Goal: Communication & Community: Answer question/provide support

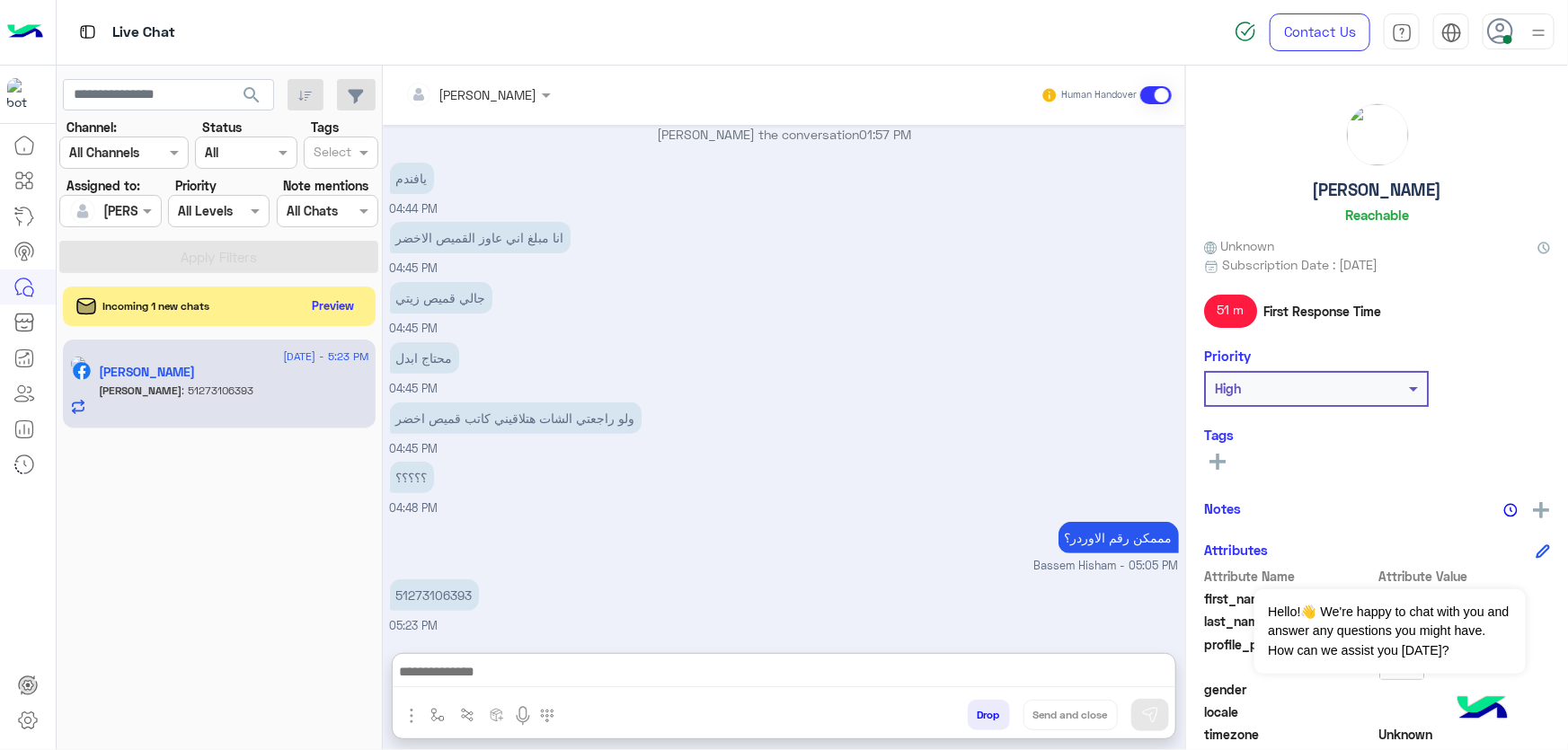
click at [441, 579] on p "51273106393" at bounding box center [434, 595] width 89 height 32
click at [441, 517] on div "مممكن رقم الاوردر؟ Bassem Hisham - 05:05 PM" at bounding box center [784, 546] width 788 height 57
click at [430, 583] on p "51273106393" at bounding box center [434, 597] width 89 height 32
click at [423, 602] on p "51273106393" at bounding box center [434, 597] width 89 height 32
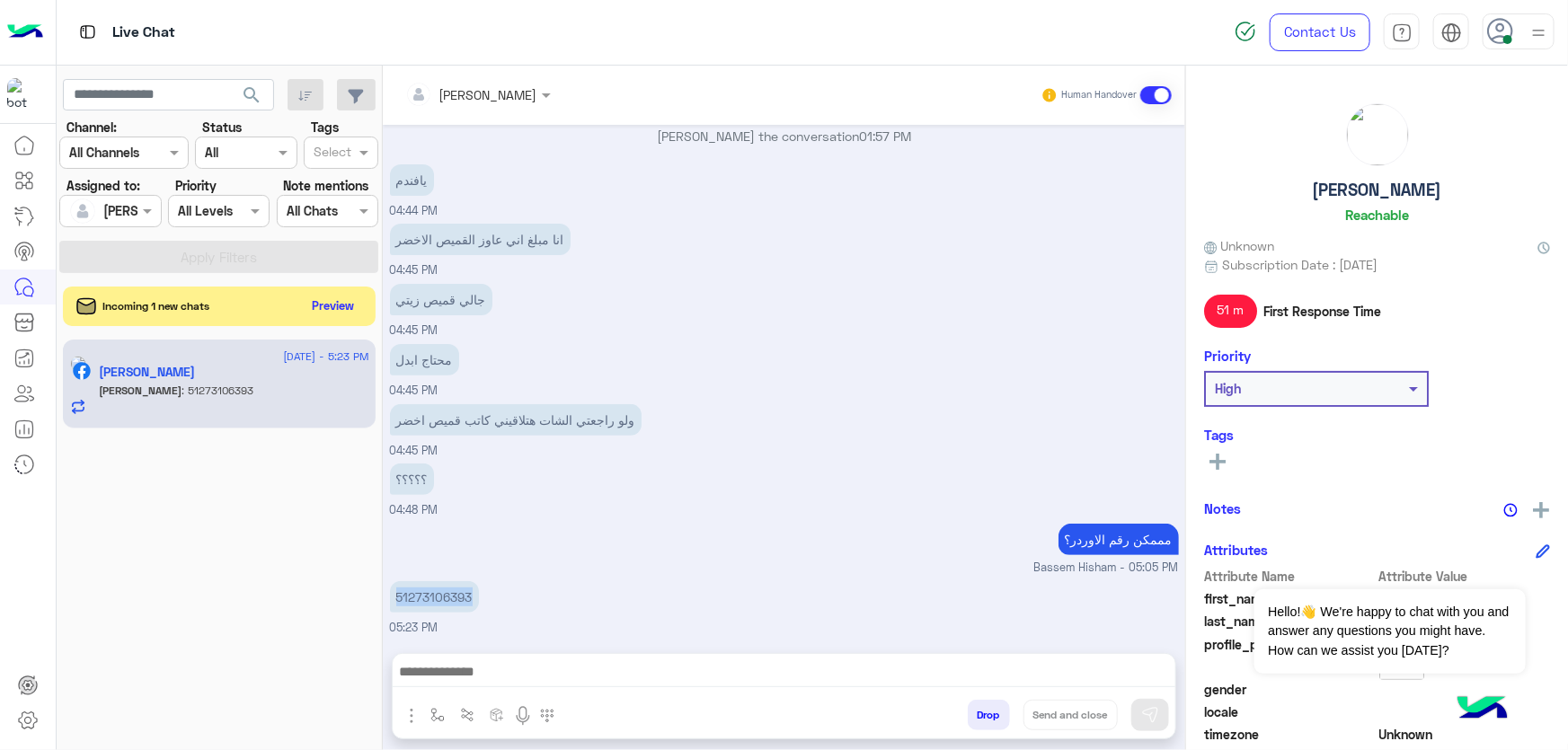
click at [423, 602] on p "51273106393" at bounding box center [434, 597] width 89 height 32
copy p "51273106393"
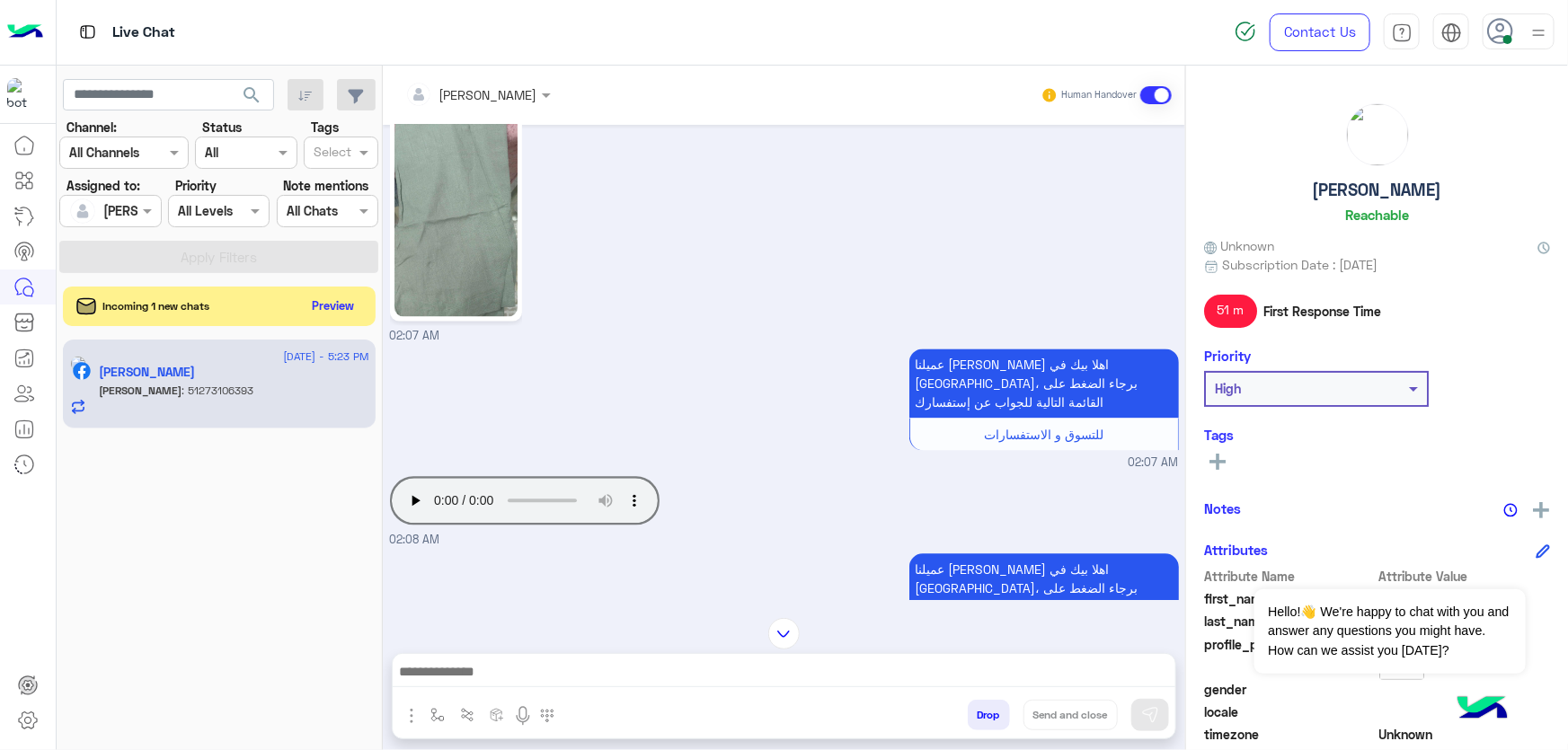
scroll to position [8828, 0]
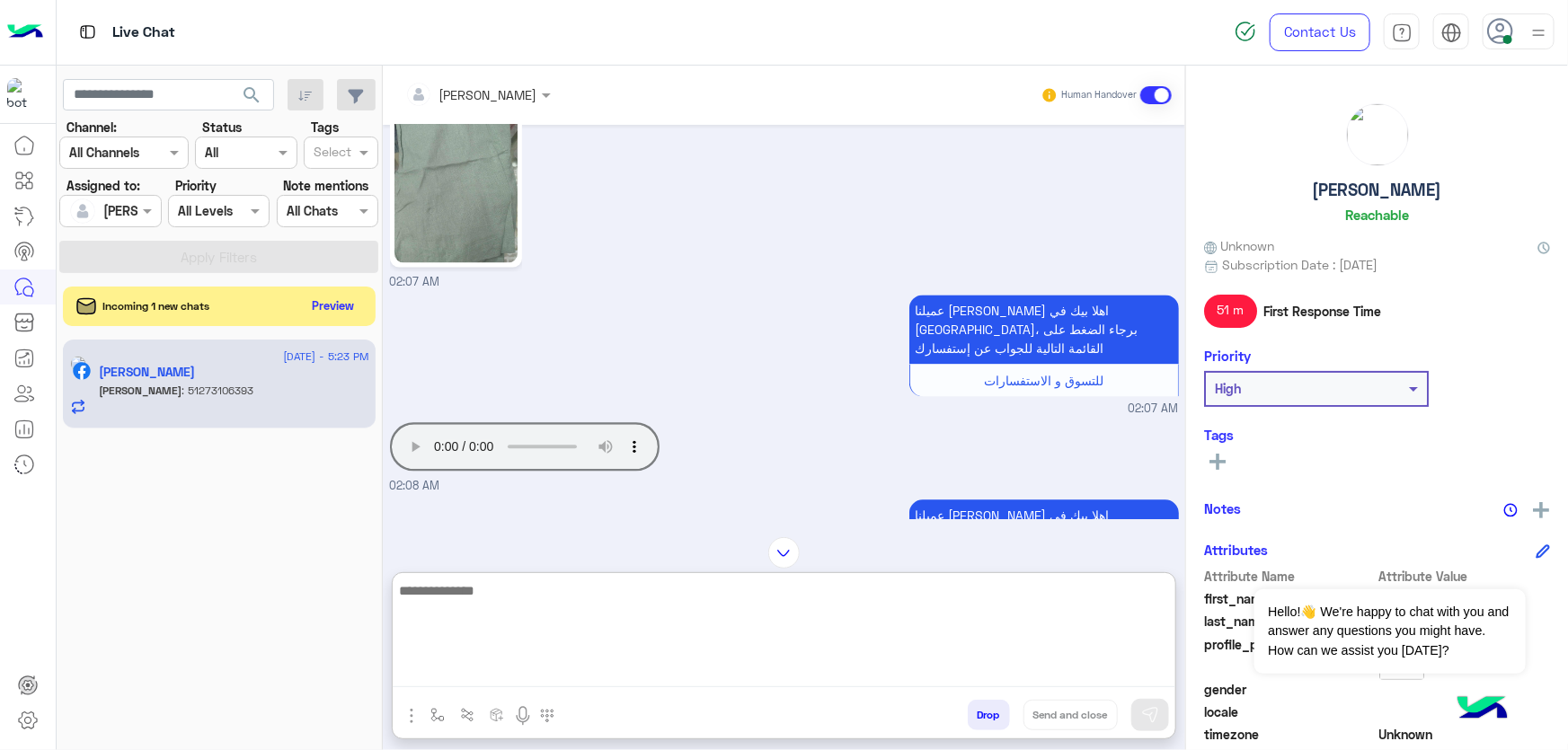
click at [527, 680] on textarea at bounding box center [784, 633] width 783 height 108
type textarea "**********"
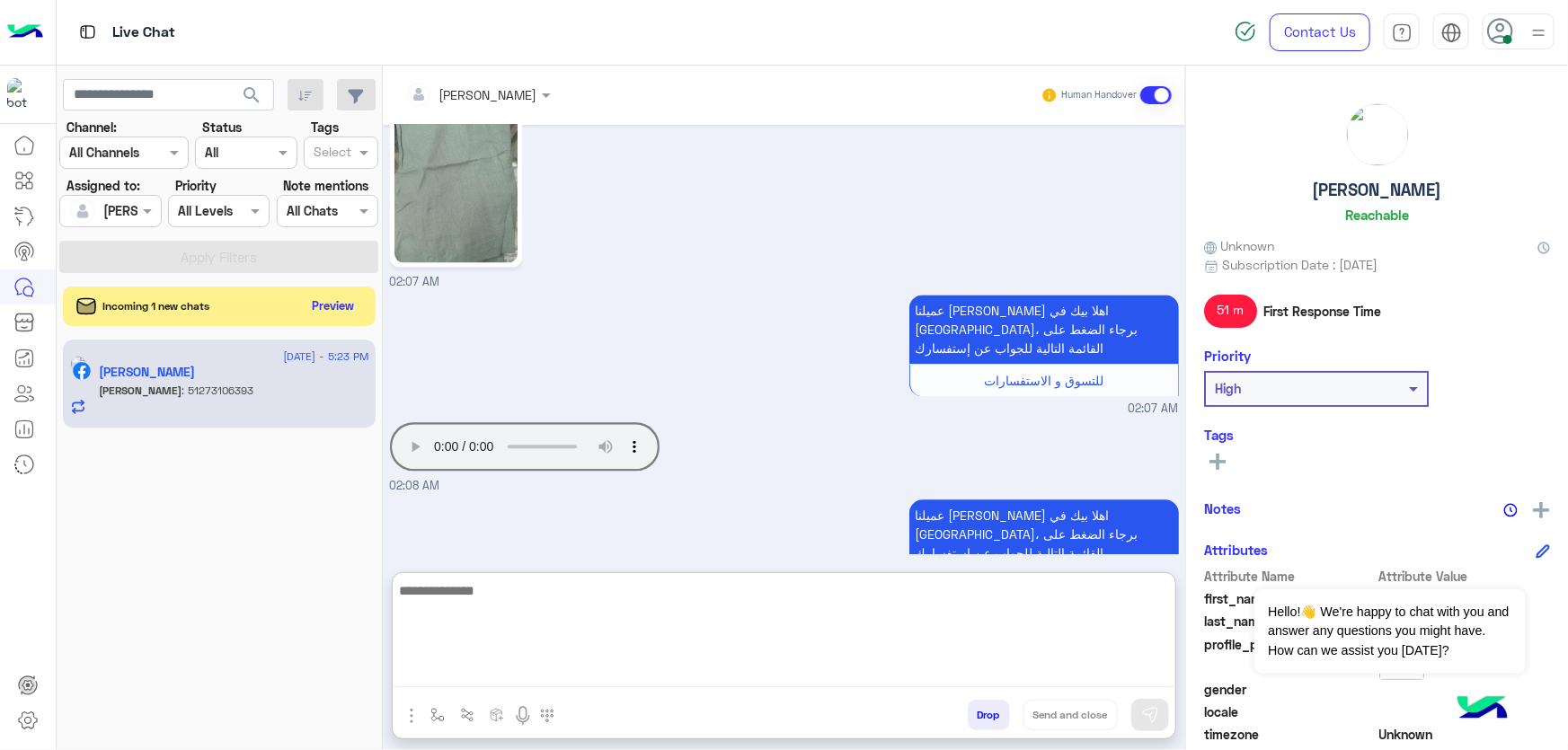
scroll to position [10683, 0]
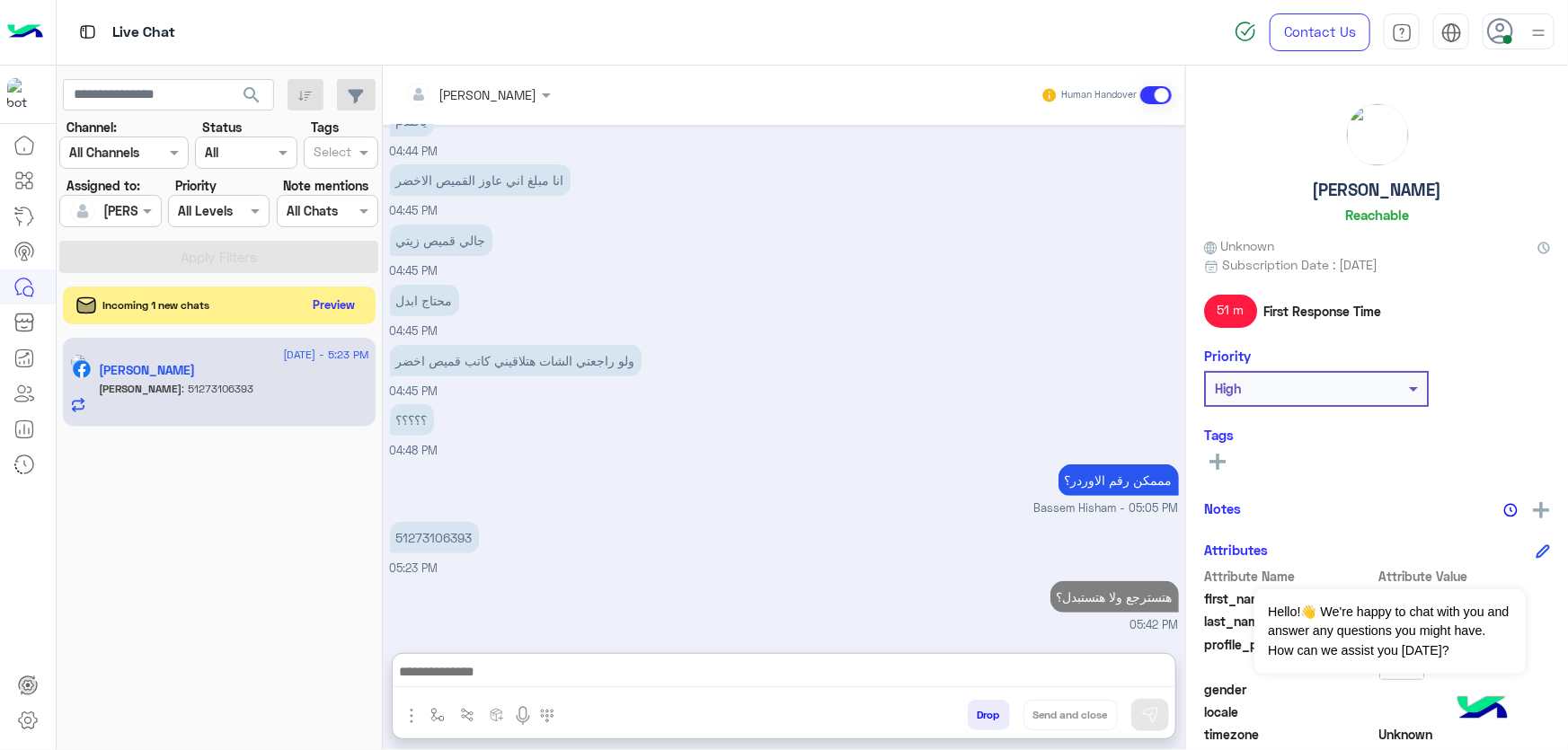
click at [327, 300] on button "Preview" at bounding box center [334, 305] width 55 height 25
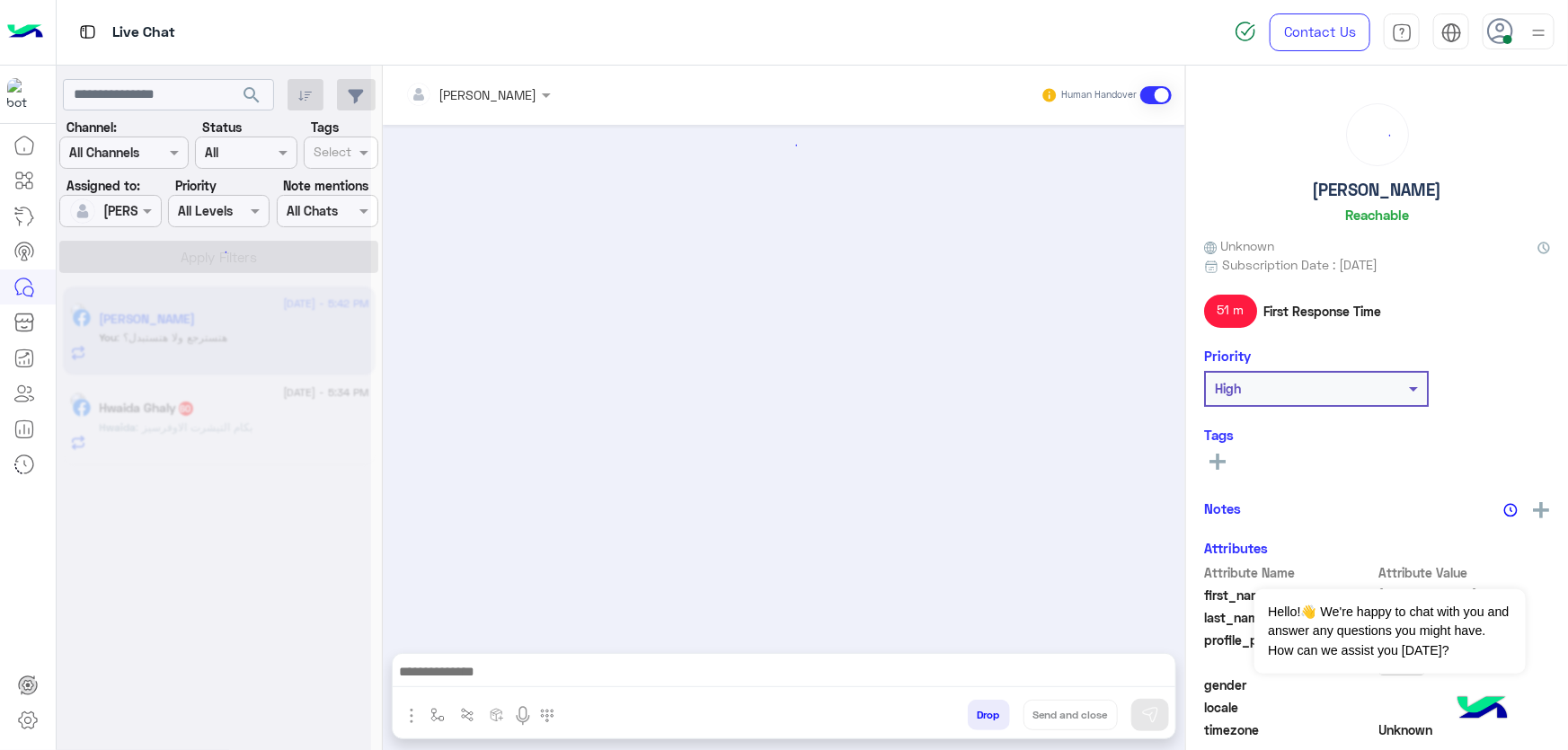
scroll to position [1304, 0]
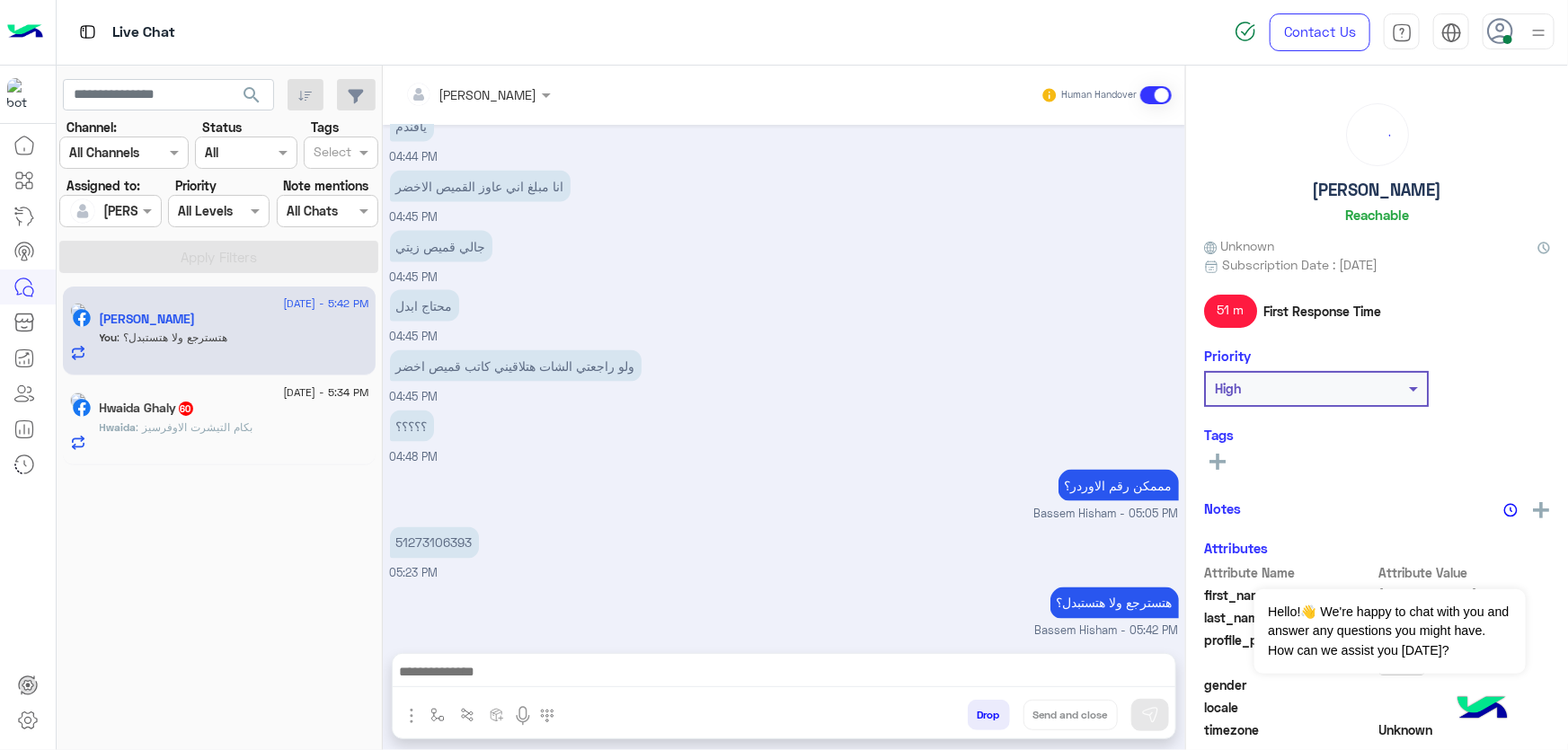
click at [227, 421] on span ": بكام التيشرت الاوفرسيز" at bounding box center [194, 427] width 116 height 14
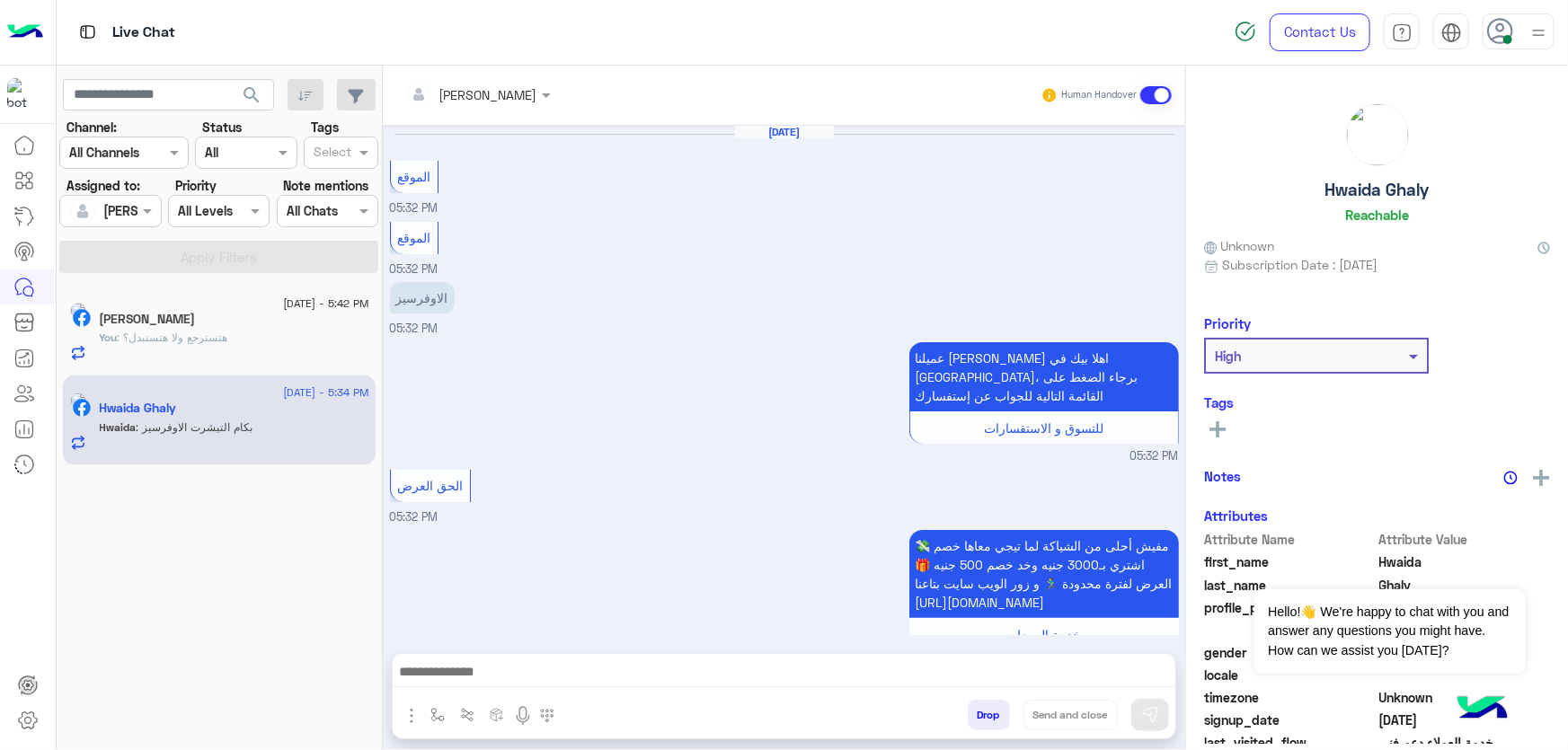
scroll to position [1114, 0]
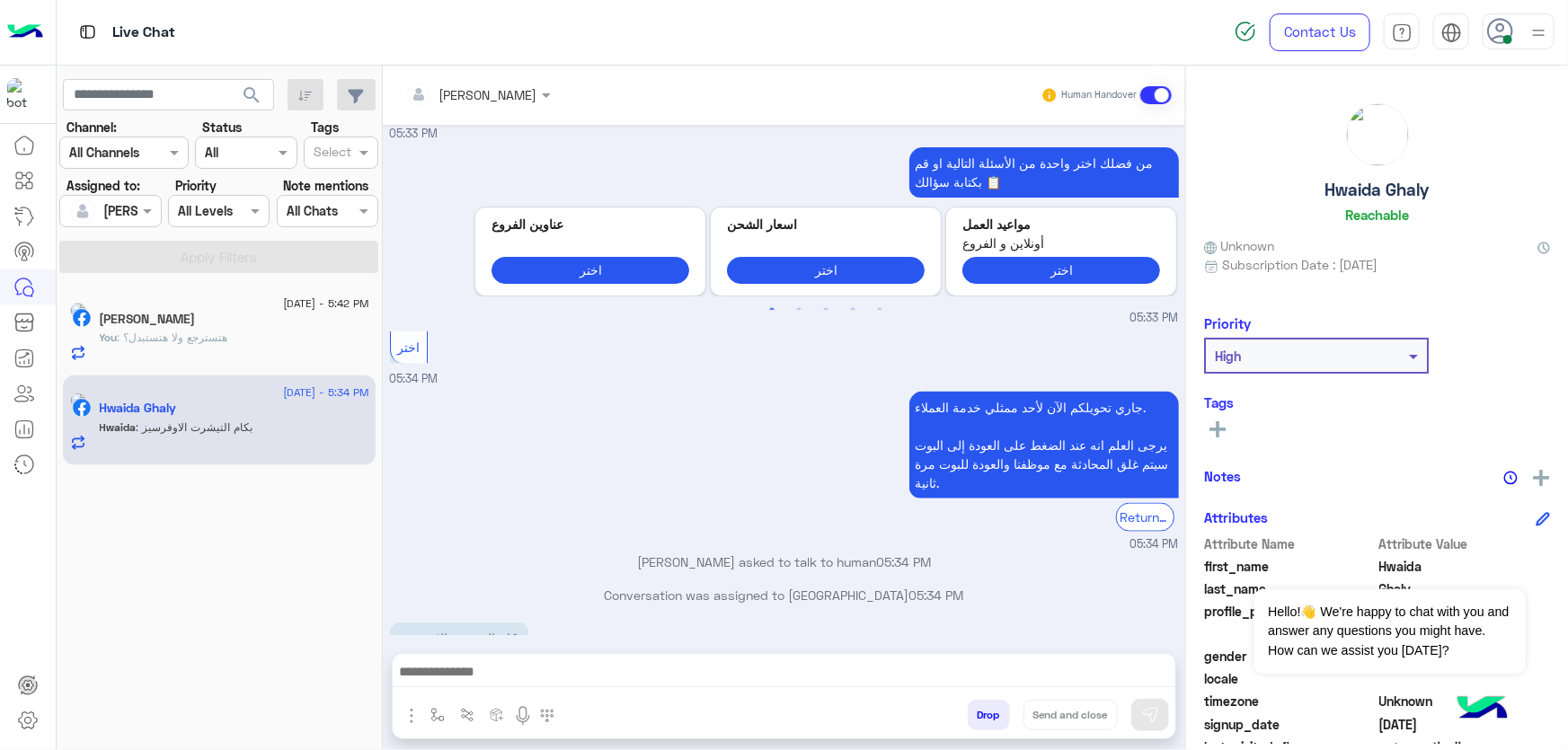
click at [1387, 194] on h5 "Hwaida Ghaly" at bounding box center [1378, 189] width 105 height 21
copy h5 "Hwaida Ghaly"
click at [485, 93] on input "text" at bounding box center [454, 94] width 98 height 19
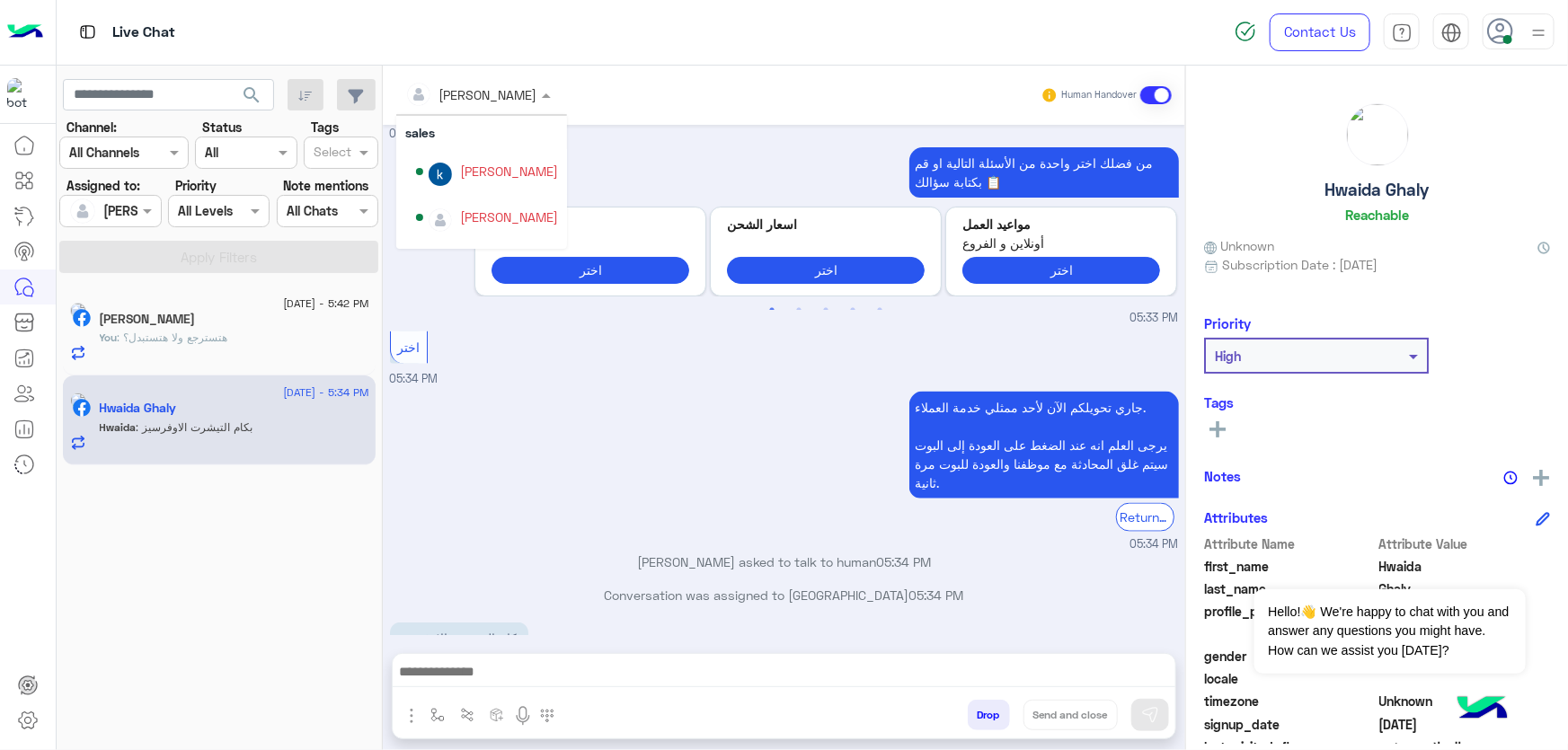
scroll to position [161, 0]
click at [524, 153] on div "[PERSON_NAME]" at bounding box center [508, 145] width 98 height 19
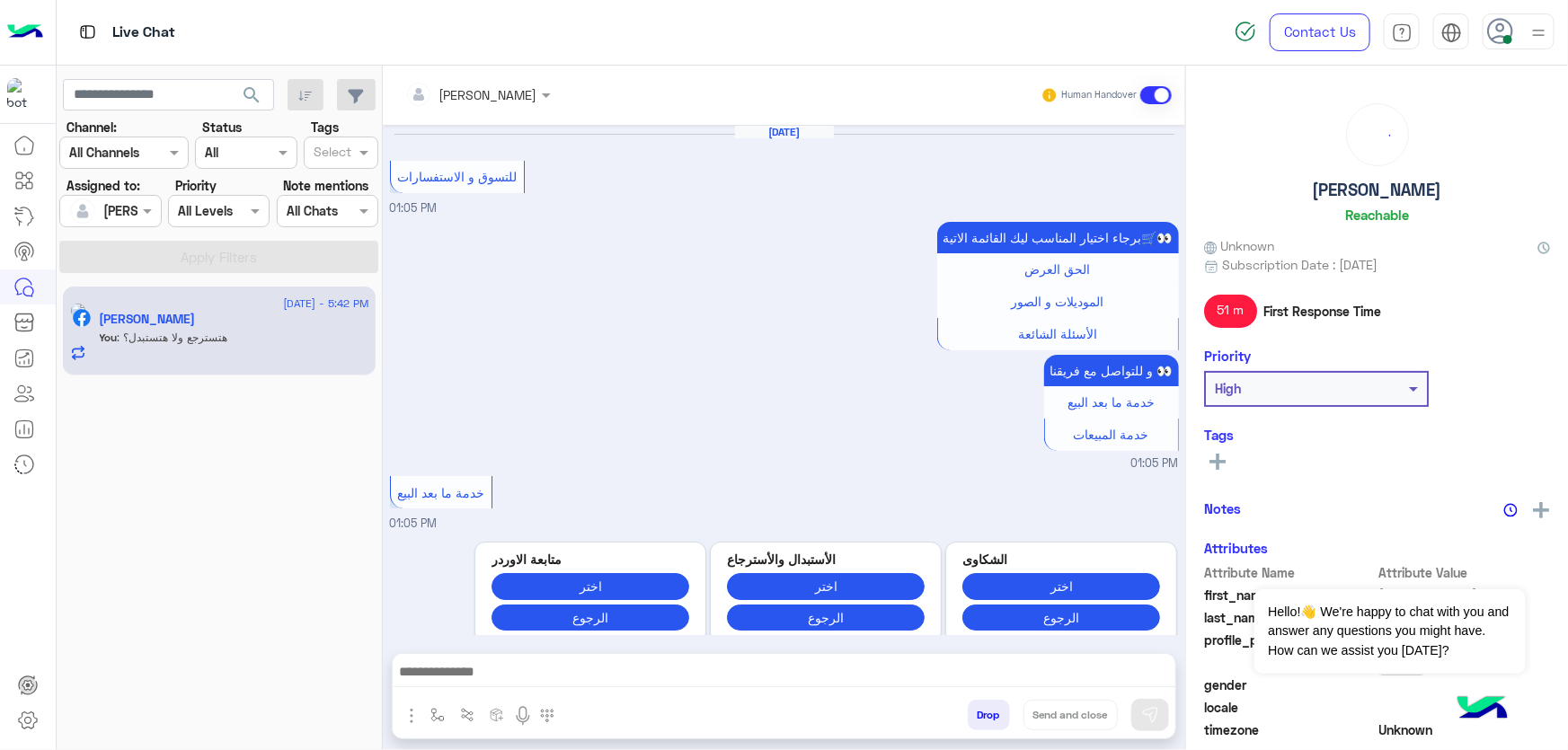
scroll to position [1304, 0]
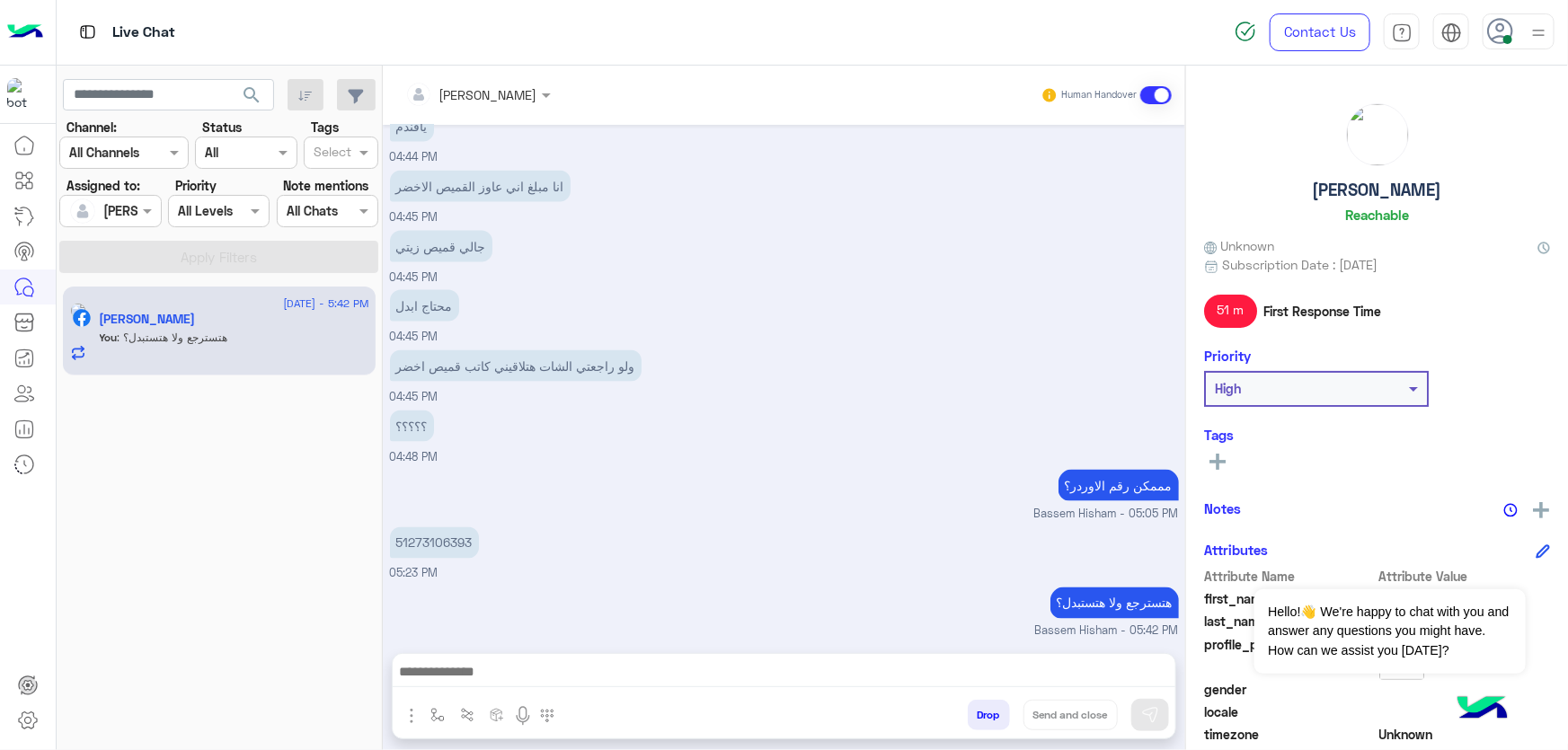
click at [991, 718] on button "Drop" at bounding box center [989, 714] width 42 height 31
click at [1509, 35] on icon at bounding box center [1500, 31] width 27 height 27
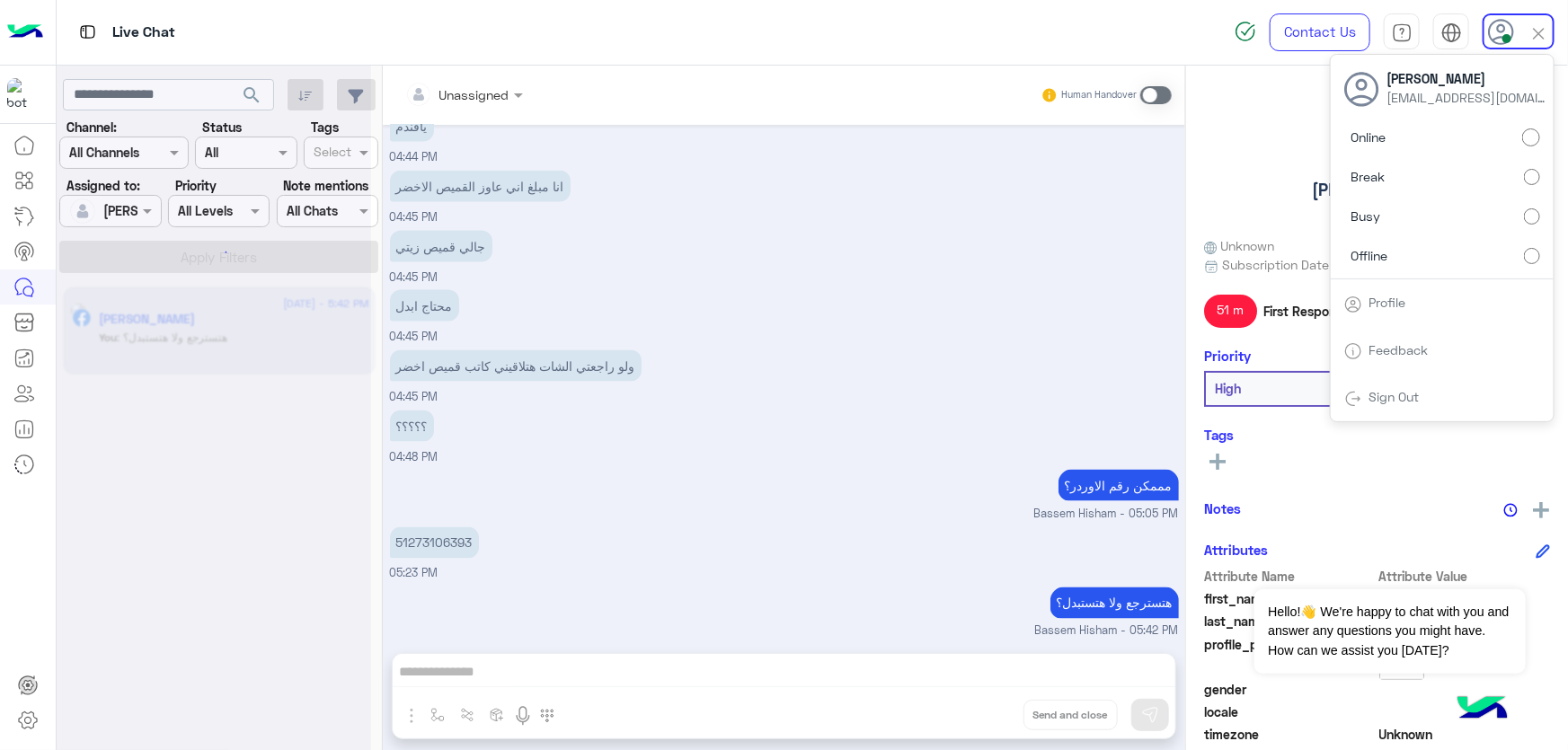
scroll to position [1337, 0]
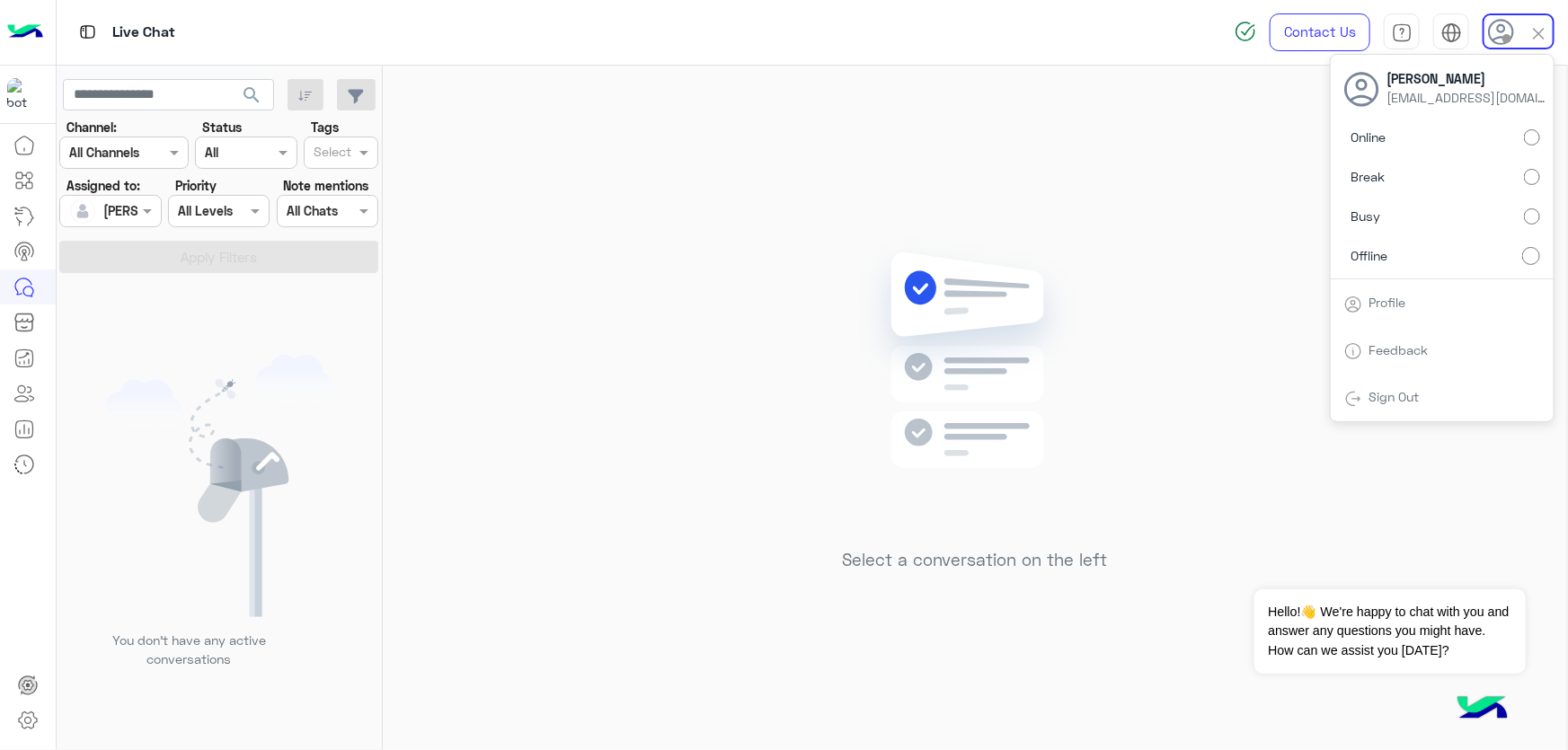
click at [1388, 398] on link "Sign Out" at bounding box center [1393, 396] width 50 height 15
